Goal: Information Seeking & Learning: Learn about a topic

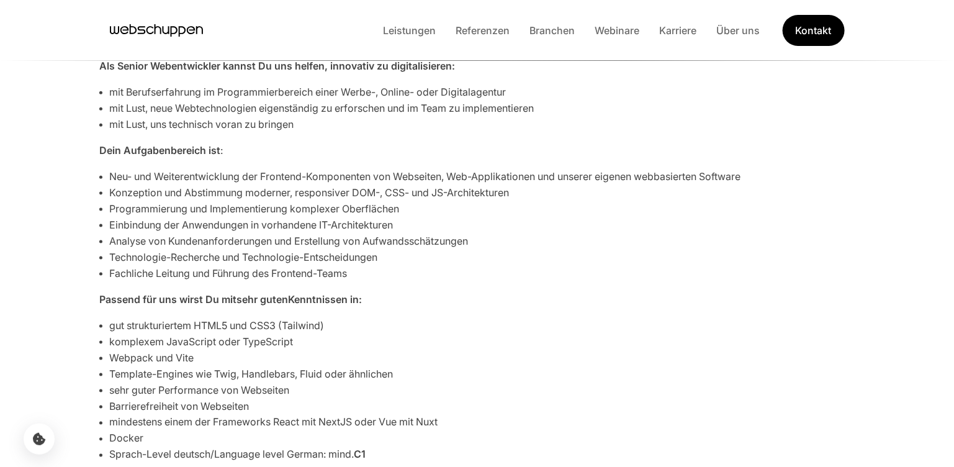
scroll to position [558, 0]
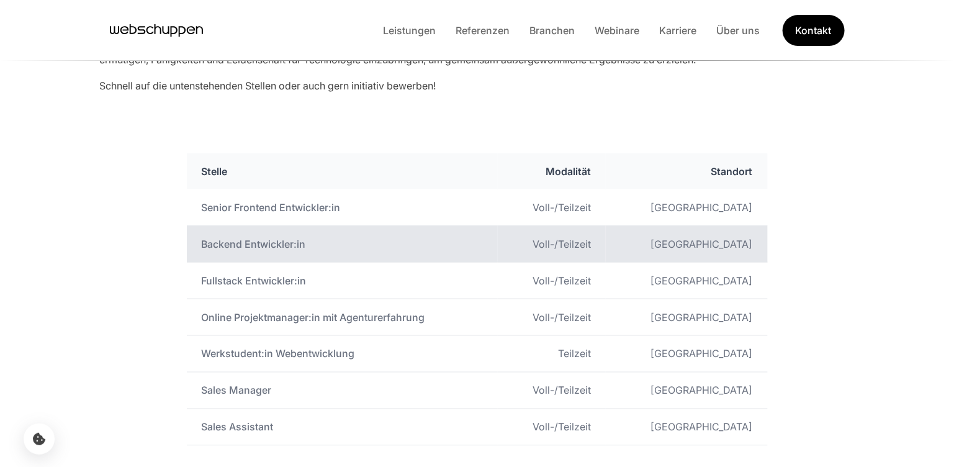
click at [252, 240] on td "Backend Entwickler:in" at bounding box center [342, 244] width 311 height 37
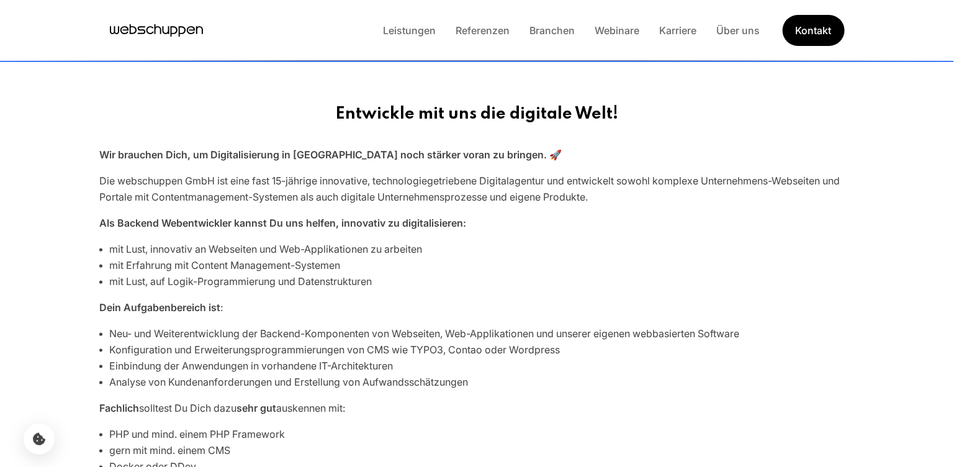
scroll to position [496, 0]
